Goal: Task Accomplishment & Management: Manage account settings

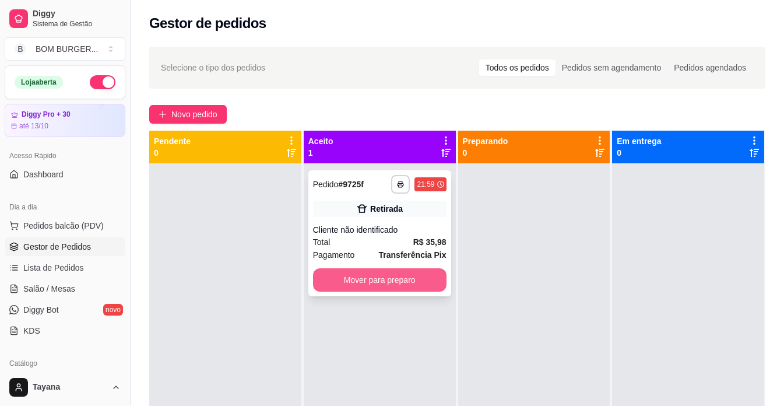
click at [410, 273] on button "Mover para preparo" at bounding box center [380, 279] width 134 height 23
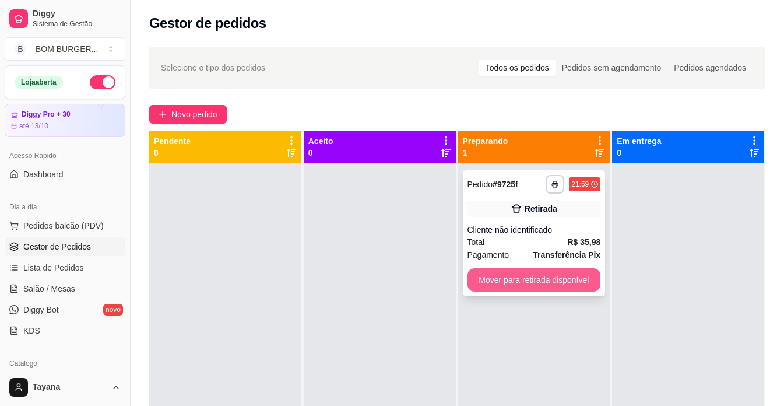
click at [491, 287] on button "Mover para retirada disponível" at bounding box center [535, 279] width 134 height 23
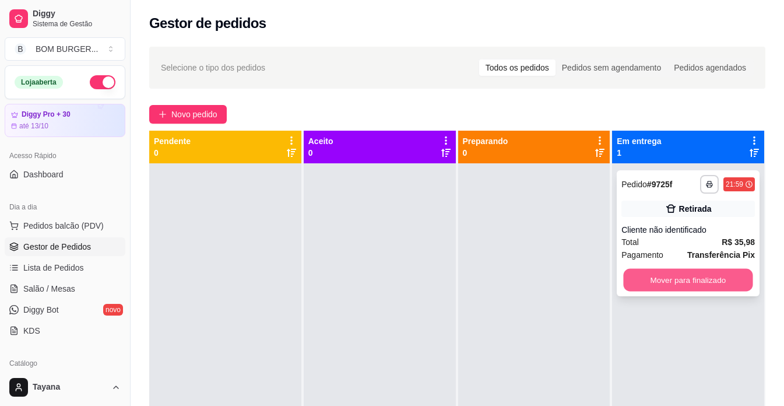
click at [649, 282] on button "Mover para finalizado" at bounding box center [688, 280] width 129 height 23
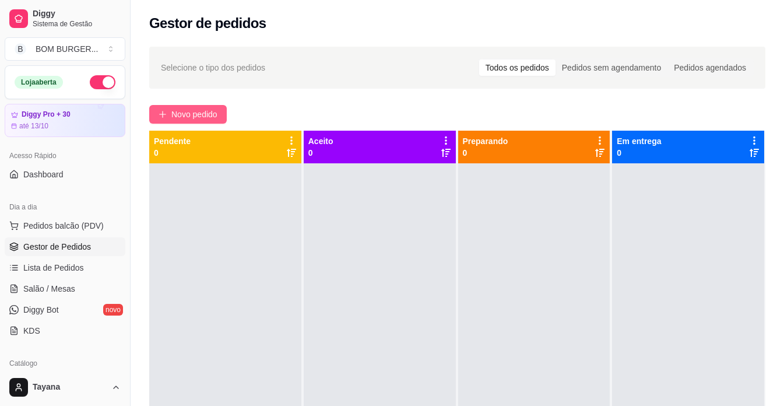
click at [193, 114] on span "Novo pedido" at bounding box center [194, 114] width 46 height 13
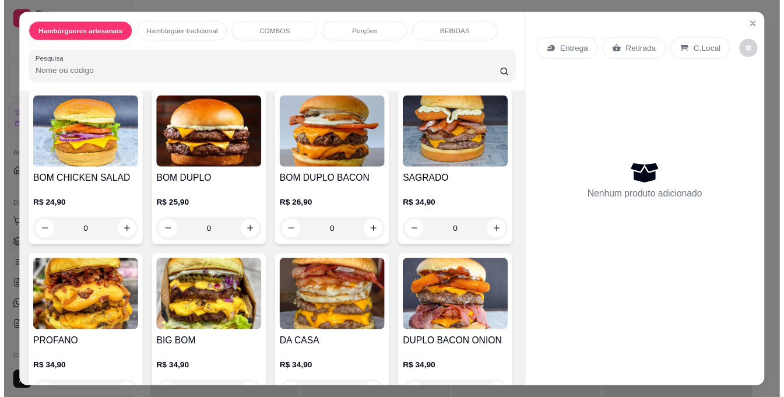
scroll to position [700, 0]
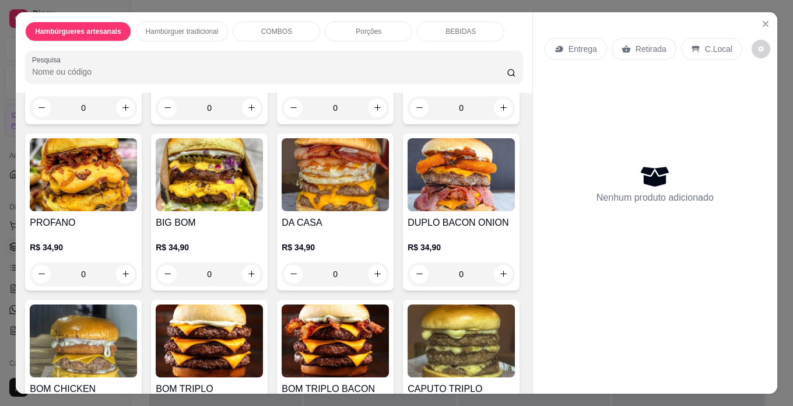
click at [373, 120] on div "0" at bounding box center [335, 107] width 107 height 23
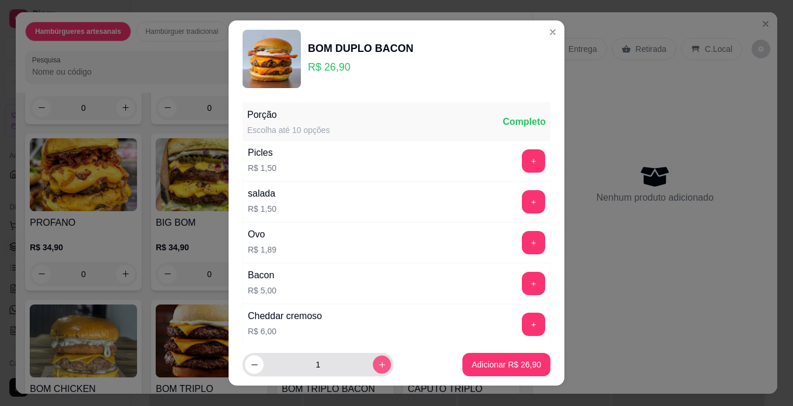
click at [373, 363] on button "increase-product-quantity" at bounding box center [382, 365] width 18 height 18
type input "2"
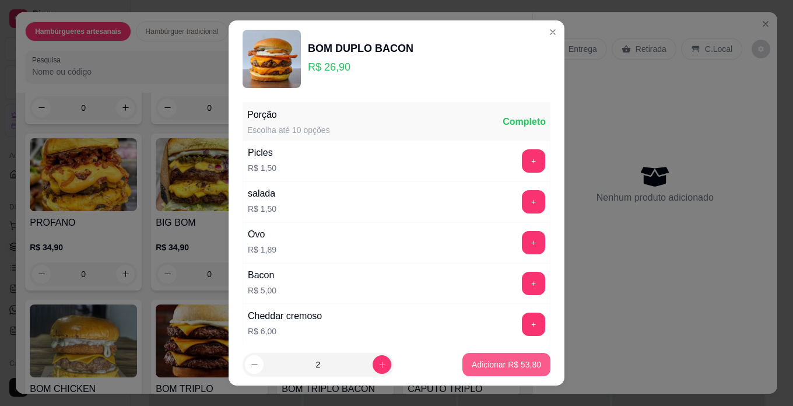
click at [515, 366] on p "Adicionar R$ 53,80" at bounding box center [506, 365] width 69 height 12
type input "2"
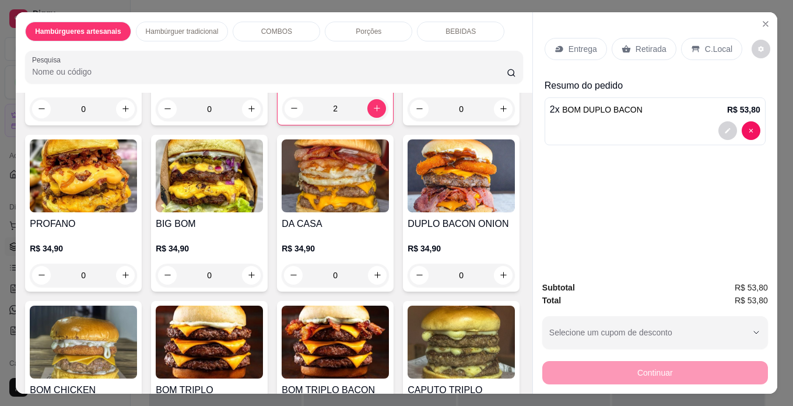
click at [643, 47] on p "Retirada" at bounding box center [650, 49] width 31 height 12
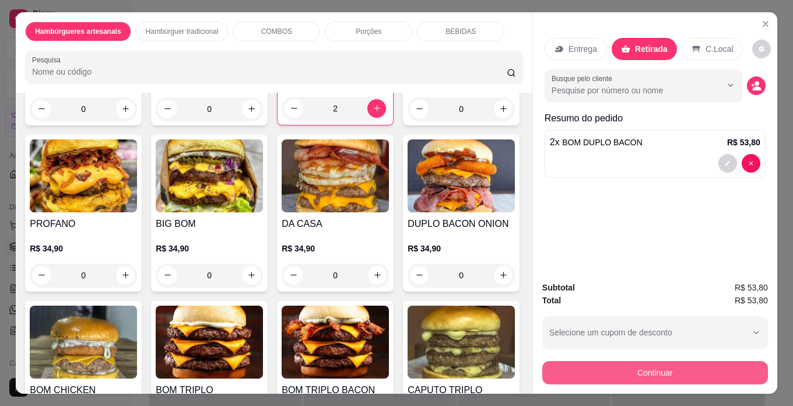
click at [676, 373] on button "Continuar" at bounding box center [655, 372] width 226 height 23
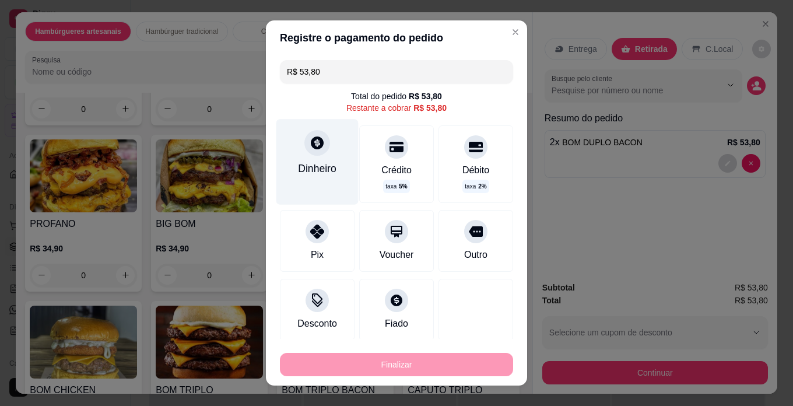
click at [324, 153] on div "Dinheiro" at bounding box center [317, 161] width 82 height 85
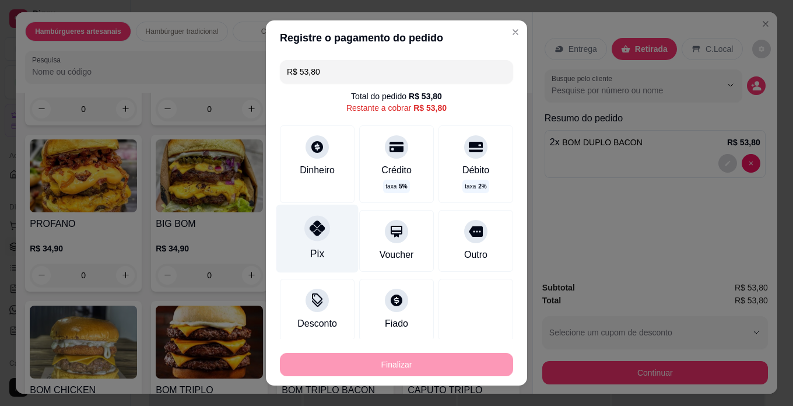
click at [310, 227] on icon at bounding box center [317, 227] width 15 height 15
type input "R$ 0,00"
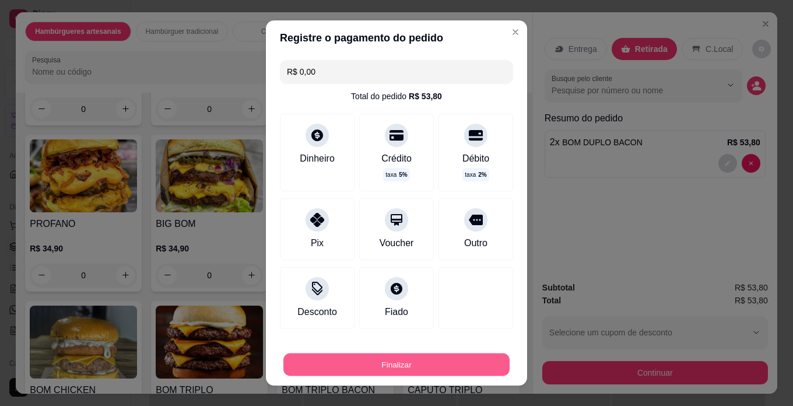
click at [409, 357] on button "Finalizar" at bounding box center [396, 364] width 226 height 23
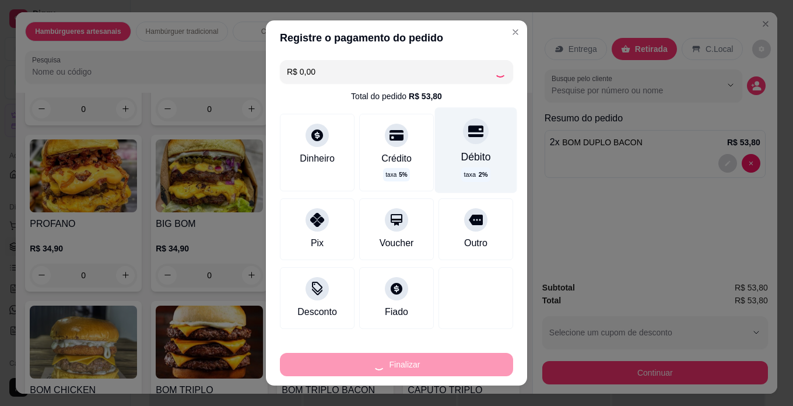
type input "0"
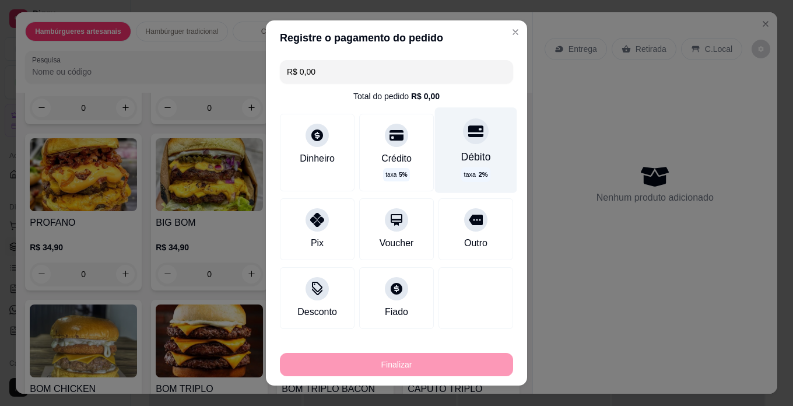
type input "-R$ 53,80"
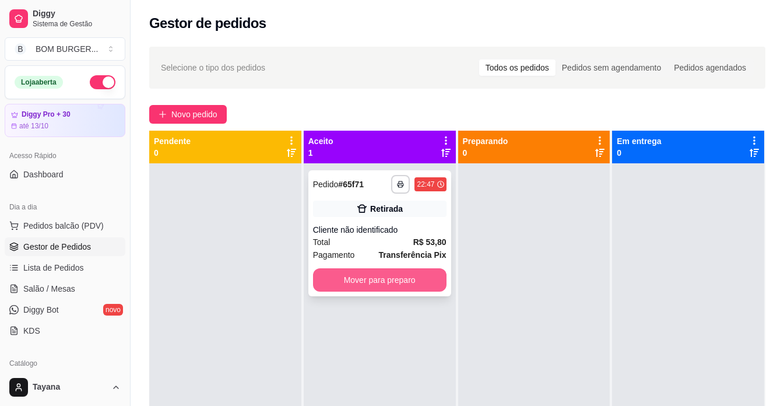
click at [415, 280] on button "Mover para preparo" at bounding box center [380, 279] width 134 height 23
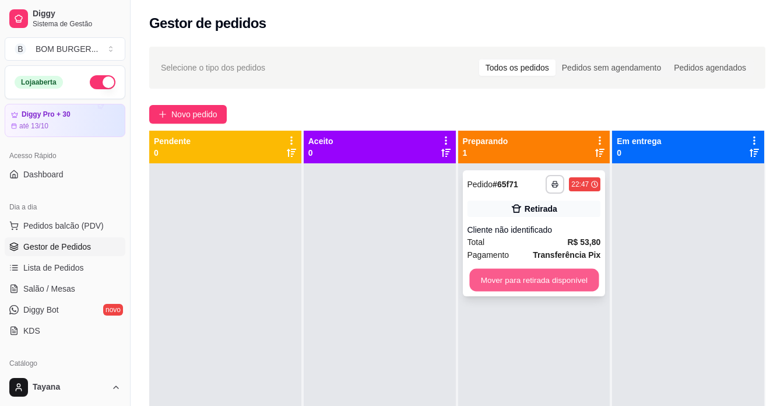
click at [500, 283] on button "Mover para retirada disponível" at bounding box center [533, 280] width 129 height 23
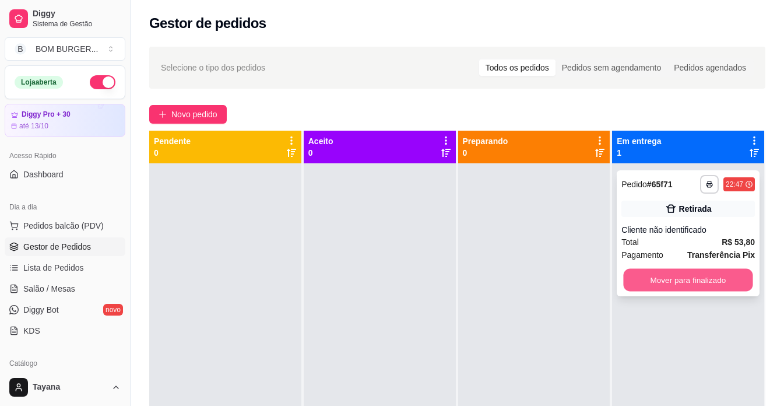
click at [642, 285] on button "Mover para finalizado" at bounding box center [688, 280] width 129 height 23
